Goal: Task Accomplishment & Management: Complete application form

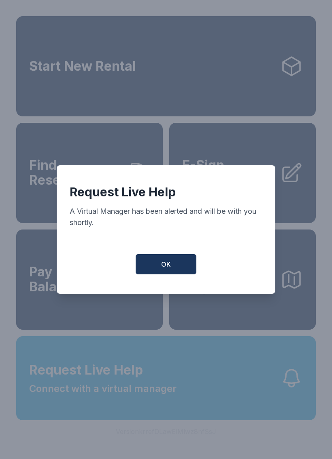
click at [170, 269] on span "OK" at bounding box center [166, 265] width 10 height 10
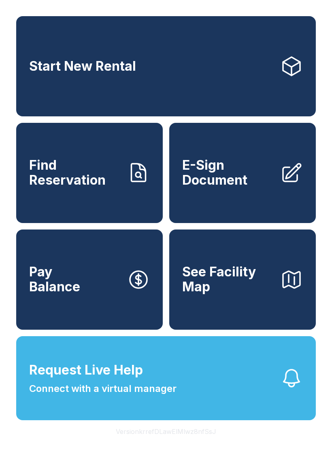
click at [188, 407] on button "Request Live Help Connect with a virtual manager" at bounding box center [165, 378] width 299 height 84
click at [235, 188] on span "E-Sign Document" at bounding box center [227, 173] width 91 height 30
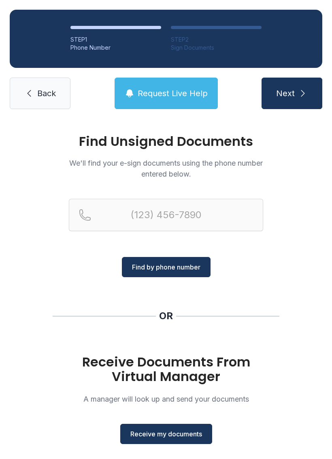
click at [168, 437] on span "Receive my documents" at bounding box center [166, 434] width 72 height 10
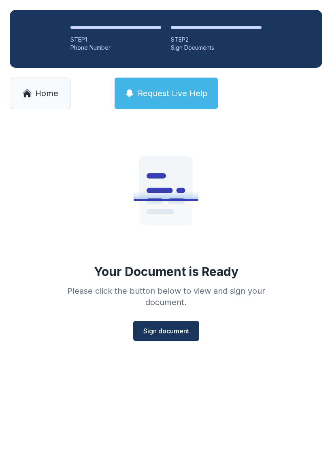
click at [176, 321] on button "Sign document" at bounding box center [166, 331] width 66 height 20
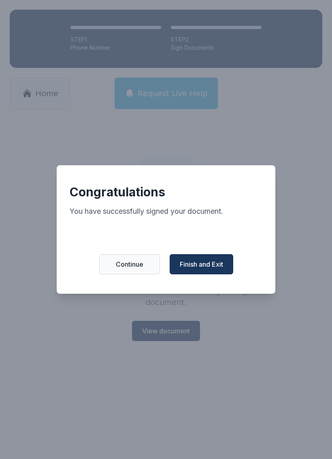
click at [208, 269] on span "Finish and Exit" at bounding box center [201, 265] width 43 height 10
